Goal: Entertainment & Leisure: Consume media (video, audio)

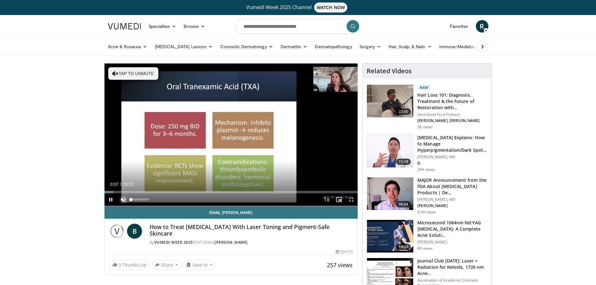
click at [121, 202] on span "Video Player" at bounding box center [123, 199] width 13 height 13
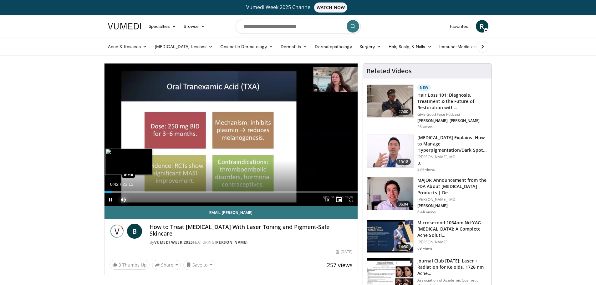
click at [117, 191] on div "Loaded : 7.83% 00:42 01:10" at bounding box center [231, 192] width 253 height 3
click at [124, 192] on div "Loaded : 9.96% 01:15 01:48" at bounding box center [231, 192] width 253 height 3
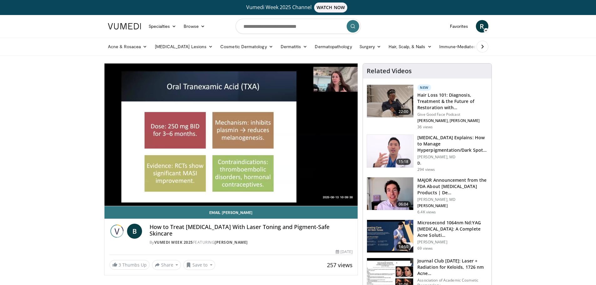
click at [129, 191] on div "10 seconds Tap to unmute" at bounding box center [231, 135] width 253 height 142
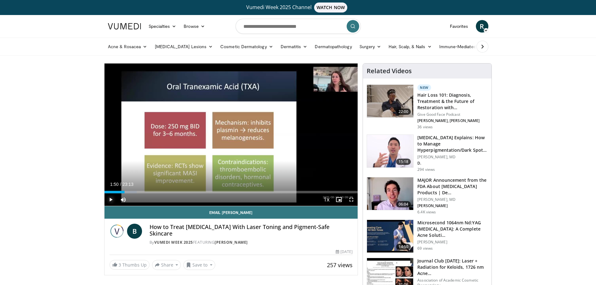
click at [110, 201] on span "Video Player" at bounding box center [111, 199] width 13 height 13
click at [128, 191] on div "Loaded : 12.81% 02:09 02:09" at bounding box center [231, 192] width 253 height 3
click at [131, 192] on div "Progress Bar" at bounding box center [132, 192] width 18 height 3
click at [134, 192] on div "Progress Bar" at bounding box center [133, 192] width 17 height 3
click at [138, 192] on div "Loaded : 16.37% 02:43 03:04" at bounding box center [231, 192] width 253 height 3
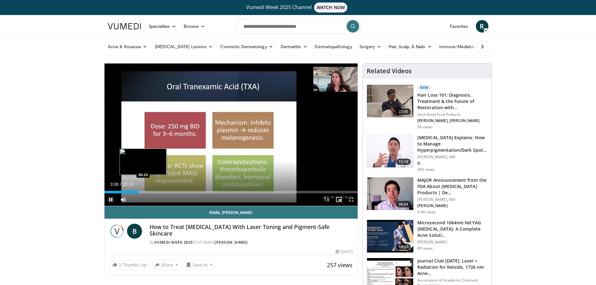
click at [143, 191] on div "Loaded : 17.79% 03:08 03:33" at bounding box center [231, 192] width 253 height 3
click at [148, 193] on div "Loaded : 19.93% 04:02 04:02" at bounding box center [231, 192] width 253 height 3
click at [153, 192] on div "Progress Bar" at bounding box center [151, 192] width 17 height 3
click at [158, 192] on div "Progress Bar" at bounding box center [155, 192] width 17 height 3
click at [163, 191] on div "Loaded : 25.83% 04:59 05:23" at bounding box center [231, 192] width 253 height 3
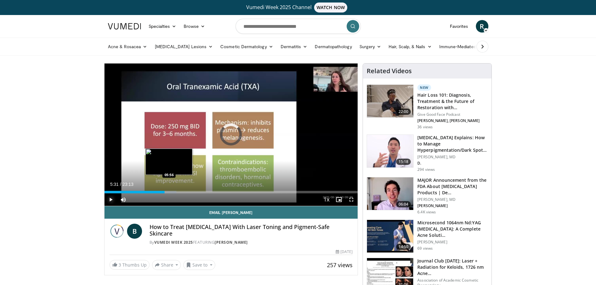
click at [169, 192] on div "Progress Bar" at bounding box center [167, 192] width 17 height 3
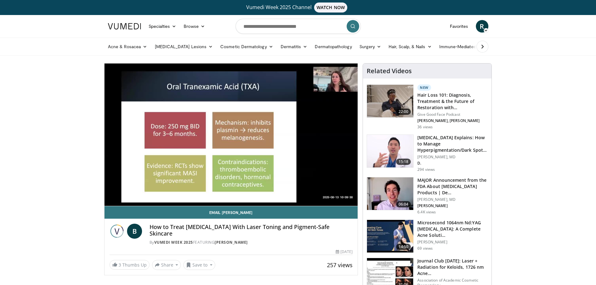
click at [176, 192] on video-js "**********" at bounding box center [231, 135] width 253 height 143
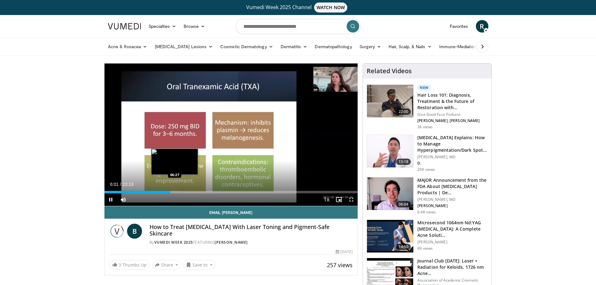
click at [175, 192] on div "Loaded : 30.60% 06:01 06:27" at bounding box center [231, 192] width 253 height 3
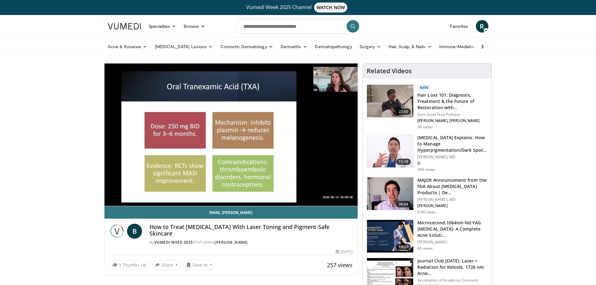
click at [182, 193] on video-js "**********" at bounding box center [231, 135] width 253 height 143
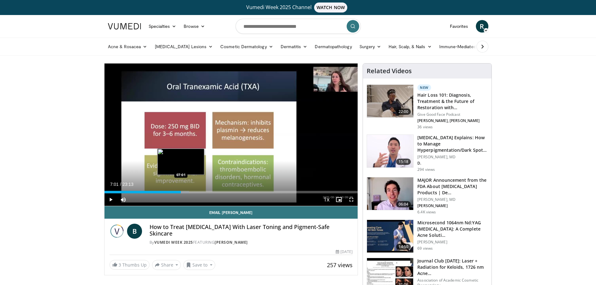
click at [181, 192] on div "Progress Bar" at bounding box center [182, 192] width 13 height 3
click at [185, 192] on div "Loaded : 34.87% 07:05 07:23" at bounding box center [231, 192] width 253 height 3
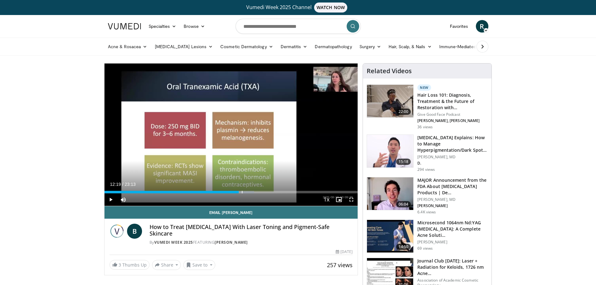
drag, startPoint x: 243, startPoint y: 193, endPoint x: 239, endPoint y: 194, distance: 4.7
click at [239, 194] on div "Current Time 12:19 / Duration 23:13 Play Skip Backward Skip Forward Mute 91% Lo…" at bounding box center [231, 199] width 253 height 13
click at [110, 200] on span "Video Player" at bounding box center [111, 199] width 13 height 13
click at [111, 201] on span "Video Player" at bounding box center [111, 199] width 13 height 13
click at [111, 200] on span "Video Player" at bounding box center [111, 199] width 13 height 13
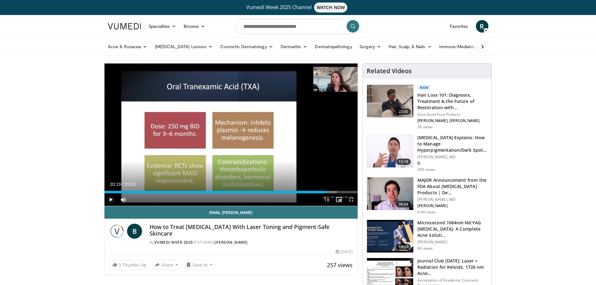
click at [109, 199] on span "Video Player" at bounding box center [111, 199] width 13 height 13
click at [328, 192] on div "20:42" at bounding box center [218, 192] width 226 height 3
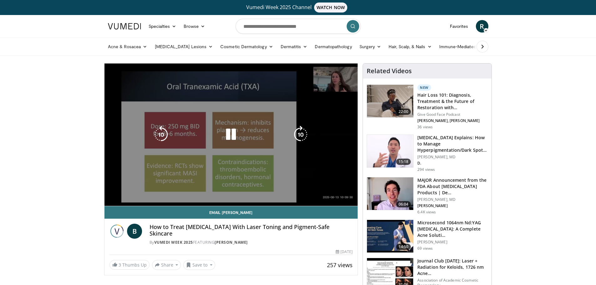
click at [330, 192] on div "10 seconds Tap to unmute" at bounding box center [231, 135] width 253 height 142
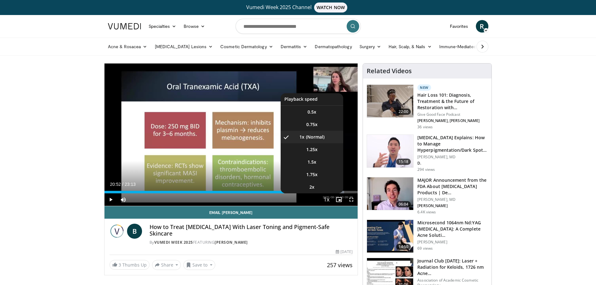
click at [328, 194] on span "Video Player" at bounding box center [326, 200] width 9 height 13
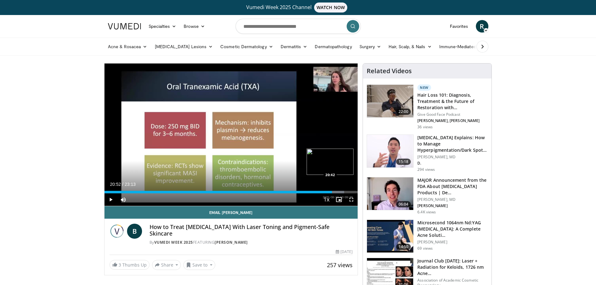
click at [330, 192] on div "20:52" at bounding box center [219, 192] width 228 height 3
drag, startPoint x: 344, startPoint y: 192, endPoint x: 327, endPoint y: 192, distance: 17.5
click at [327, 192] on div "Loaded : 92.52% 20:26 20:23" at bounding box center [231, 192] width 253 height 3
click at [108, 199] on span "Video Player" at bounding box center [111, 199] width 13 height 13
click at [335, 193] on span "Video Player" at bounding box center [339, 199] width 13 height 13
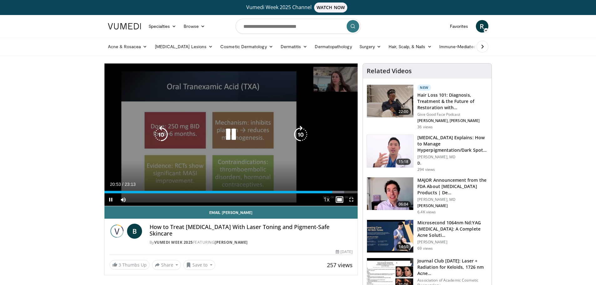
click at [204, 162] on div "10 seconds Tap to unmute" at bounding box center [231, 135] width 253 height 142
click at [227, 134] on icon "Video Player" at bounding box center [231, 135] width 18 height 18
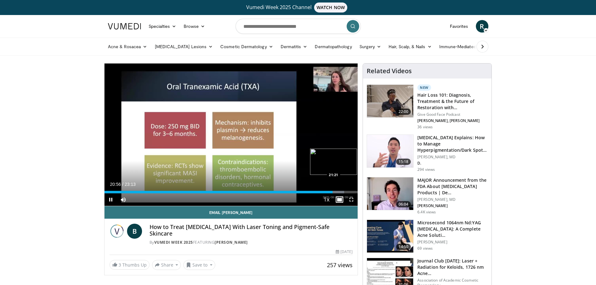
click at [337, 192] on div "Loaded : 94.66% 20:56 21:21" at bounding box center [231, 192] width 253 height 3
click at [111, 202] on span "Video Player" at bounding box center [111, 199] width 13 height 13
